Goal: Navigation & Orientation: Go to known website

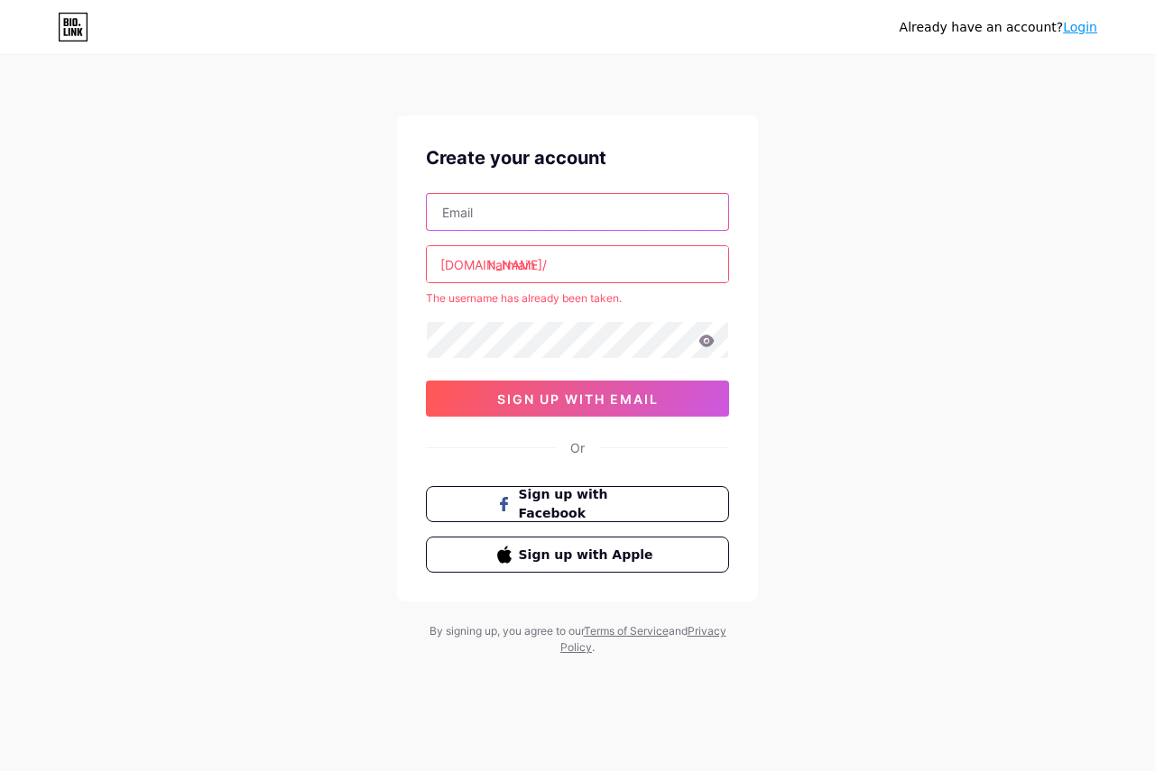
click at [620, 221] on input "text" at bounding box center [577, 212] width 301 height 36
click at [435, 369] on div "bio.link/ harmain The username has already been taken. sign up with email" at bounding box center [577, 305] width 303 height 224
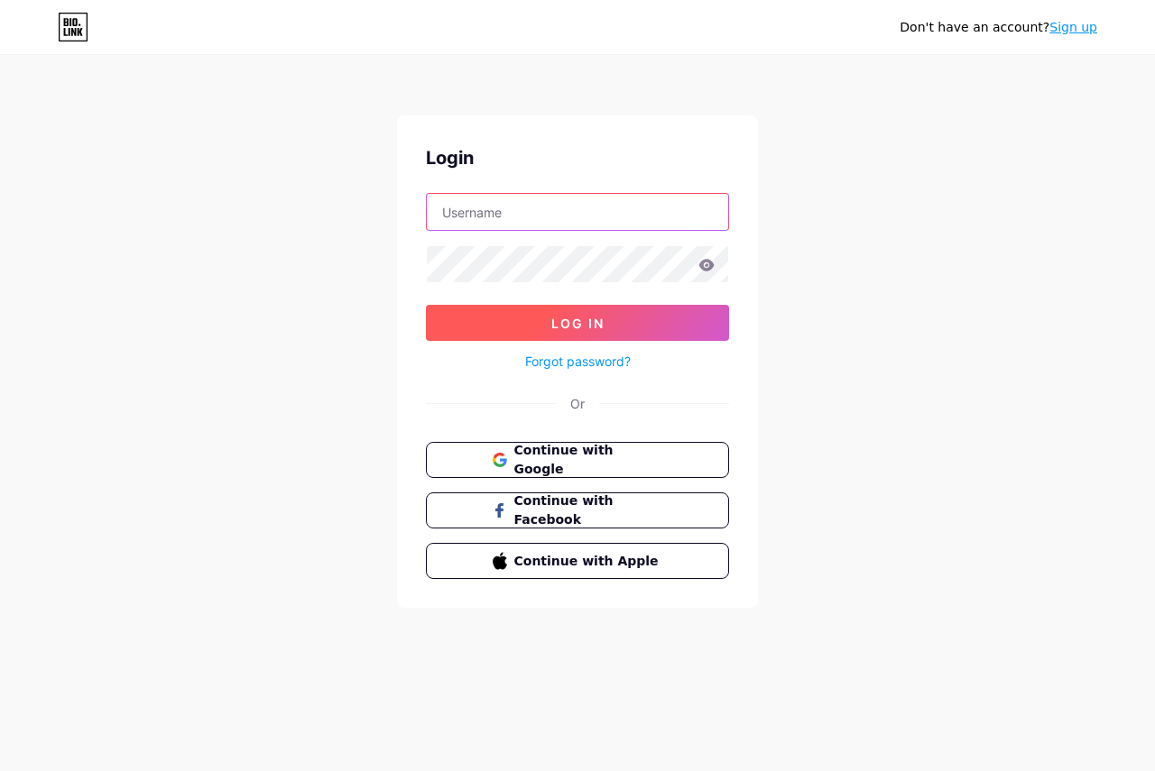
type input "[EMAIL_ADDRESS][DOMAIN_NAME]"
click at [640, 324] on button "Log In" at bounding box center [577, 323] width 303 height 36
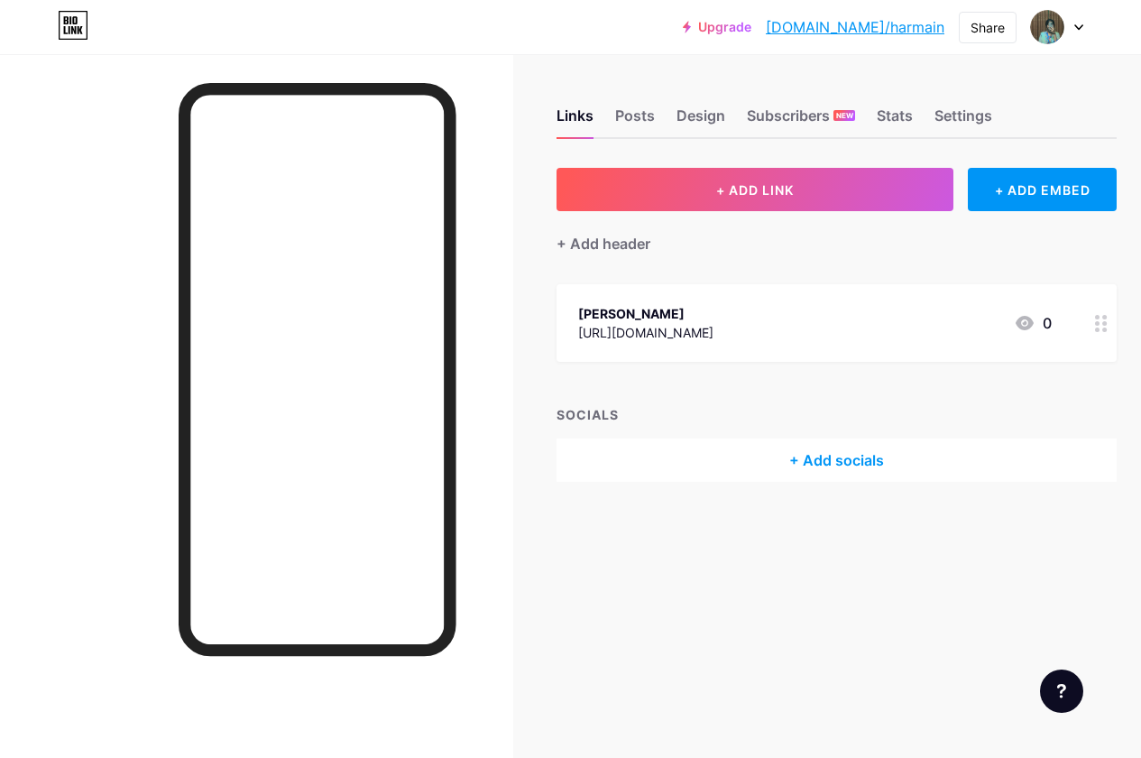
click at [388, 37] on div "Upgrade [DOMAIN_NAME]/harmai... [DOMAIN_NAME]/harmain Share Switch accounts Har…" at bounding box center [570, 27] width 1141 height 32
click at [393, 36] on div "Upgrade [DOMAIN_NAME]/harmai... [DOMAIN_NAME]/harmain Share Switch accounts Har…" at bounding box center [570, 27] width 1141 height 32
drag, startPoint x: 355, startPoint y: 38, endPoint x: 431, endPoint y: 71, distance: 82.8
click at [358, 41] on div "Upgrade [DOMAIN_NAME]/harmai... [DOMAIN_NAME]/harmain Share Switch accounts Har…" at bounding box center [570, 27] width 1141 height 32
click at [848, 28] on link "[DOMAIN_NAME]/harmain" at bounding box center [855, 27] width 179 height 22
